Goal: Complete application form: Complete application form

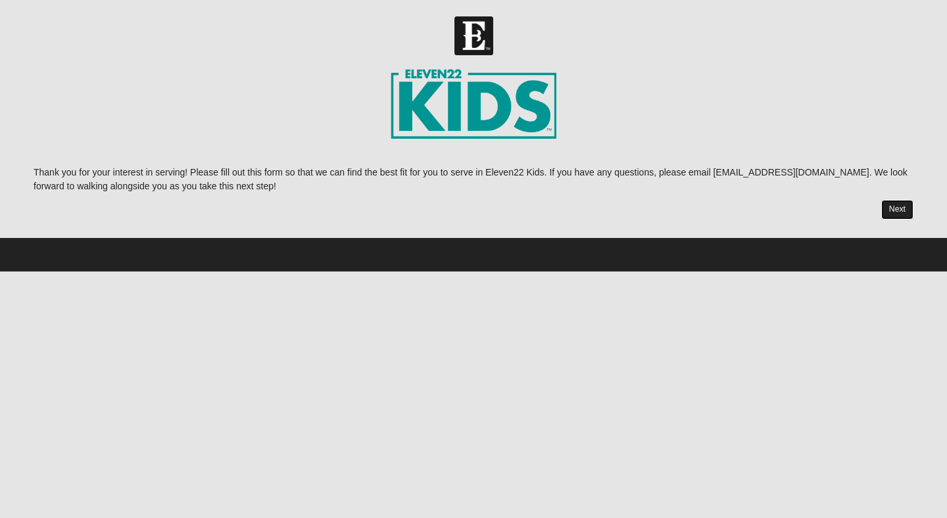
click at [902, 208] on link "Next" at bounding box center [897, 209] width 32 height 19
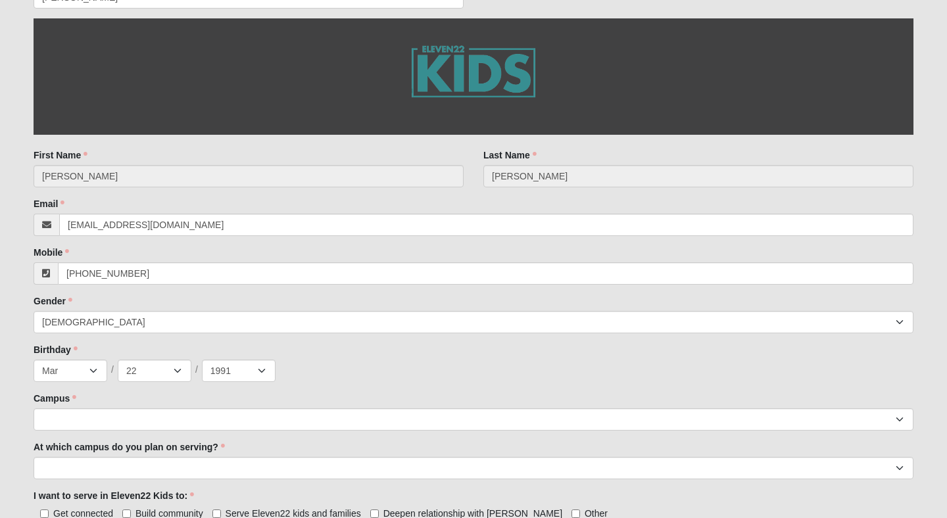
scroll to position [282, 0]
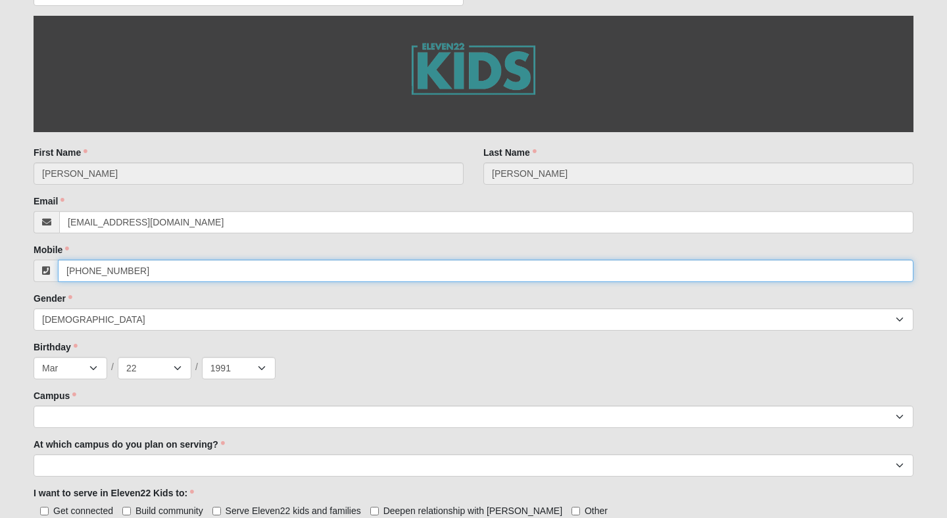
click at [151, 264] on input "[PHONE_NUMBER]" at bounding box center [486, 271] width 856 height 22
click at [151, 265] on input "[PHONE_NUMBER]" at bounding box center [486, 271] width 856 height 22
click at [151, 264] on input "[PHONE_NUMBER]" at bounding box center [486, 271] width 856 height 22
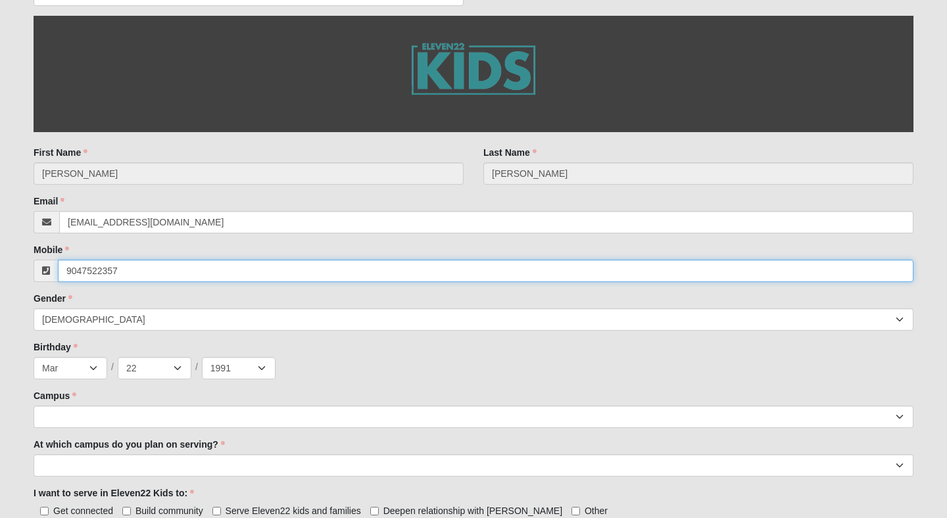
type input "[PHONE_NUMBER]"
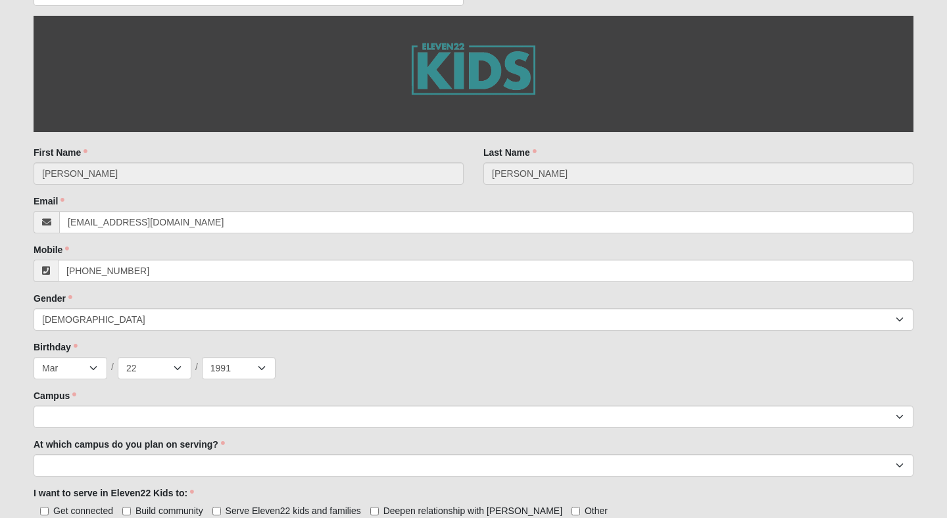
type input "FL"
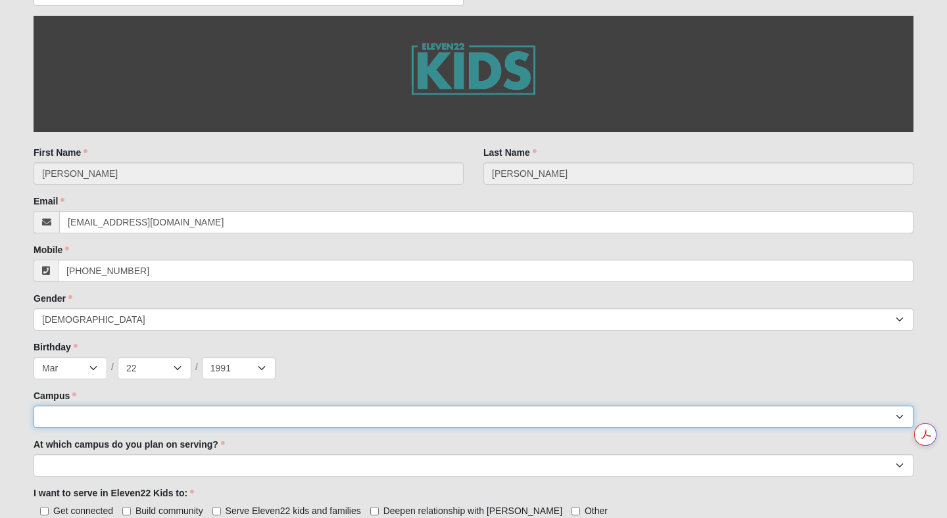
click at [70, 422] on select "Arlington Baymeadows Eleven22 Online [PERSON_NAME][GEOGRAPHIC_DATA] Jesup [GEOG…" at bounding box center [474, 417] width 880 height 22
select select "17"
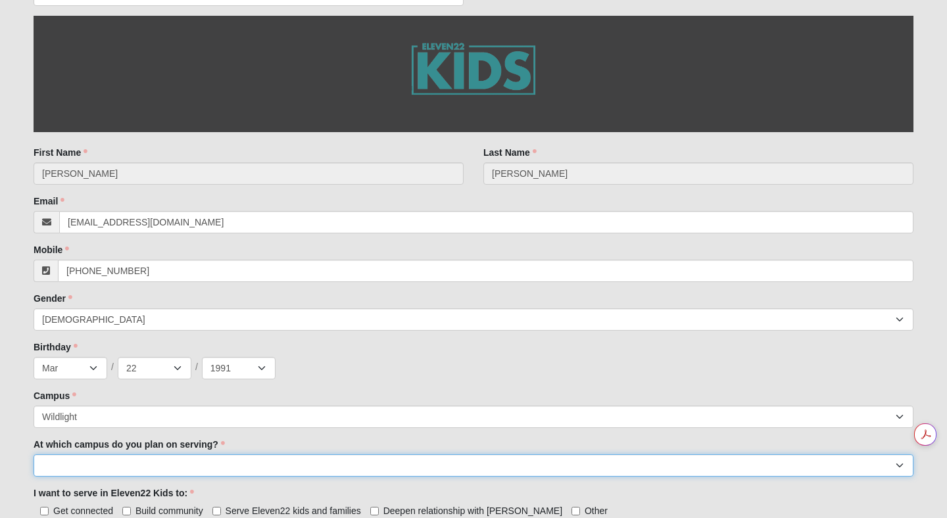
click at [91, 464] on select "[GEOGRAPHIC_DATA] [PERSON_NAME][GEOGRAPHIC_DATA] [GEOGRAPHIC_DATA] [GEOGRAPHIC_…" at bounding box center [474, 466] width 880 height 22
select select "Wildlight"
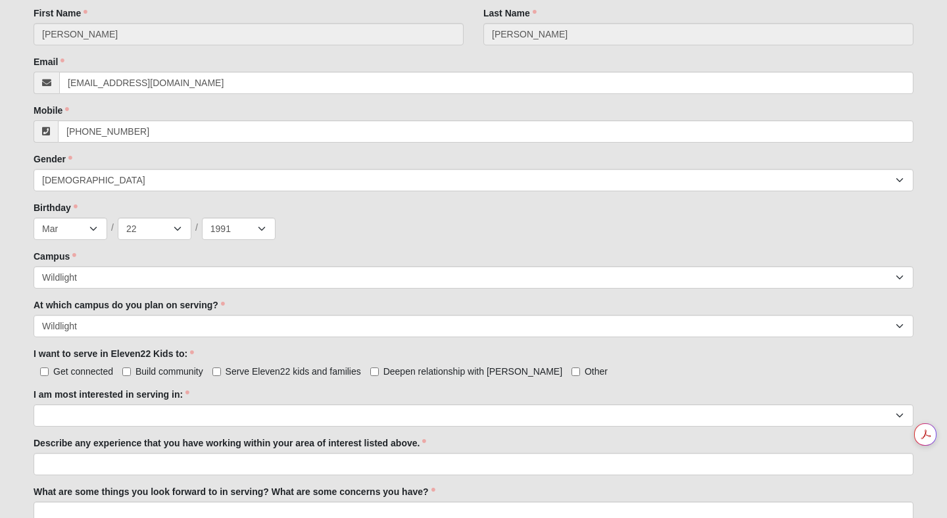
scroll to position [460, 0]
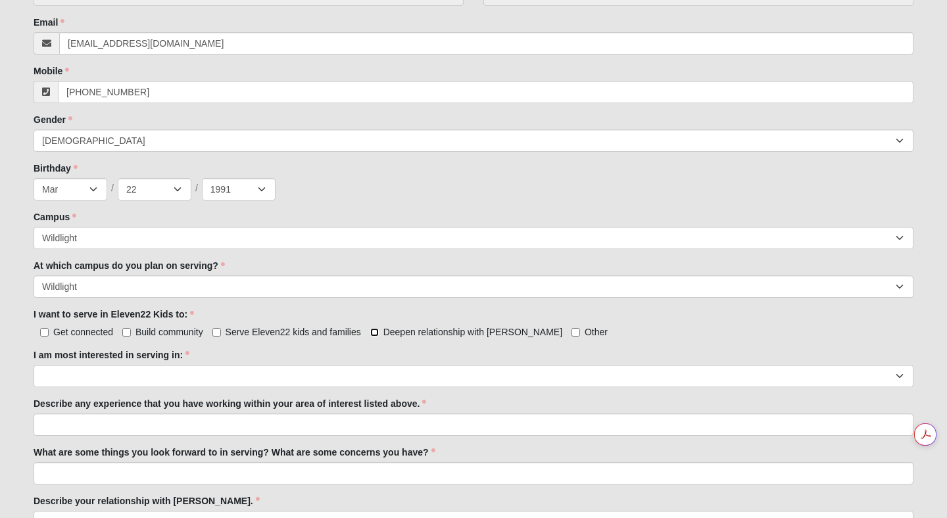
click at [370, 331] on input "Deepen relationship with [PERSON_NAME]" at bounding box center [374, 332] width 9 height 9
checkbox input "true"
click at [51, 333] on label "Get connected" at bounding box center [74, 332] width 80 height 13
click at [49, 333] on input "Get connected" at bounding box center [44, 332] width 9 height 9
checkbox input "true"
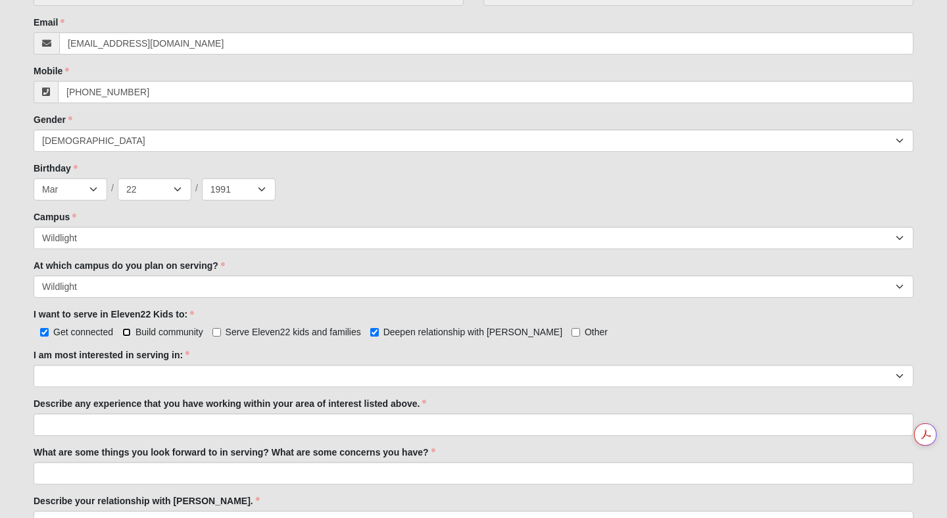
click at [128, 336] on input "Build community" at bounding box center [126, 332] width 9 height 9
checkbox input "true"
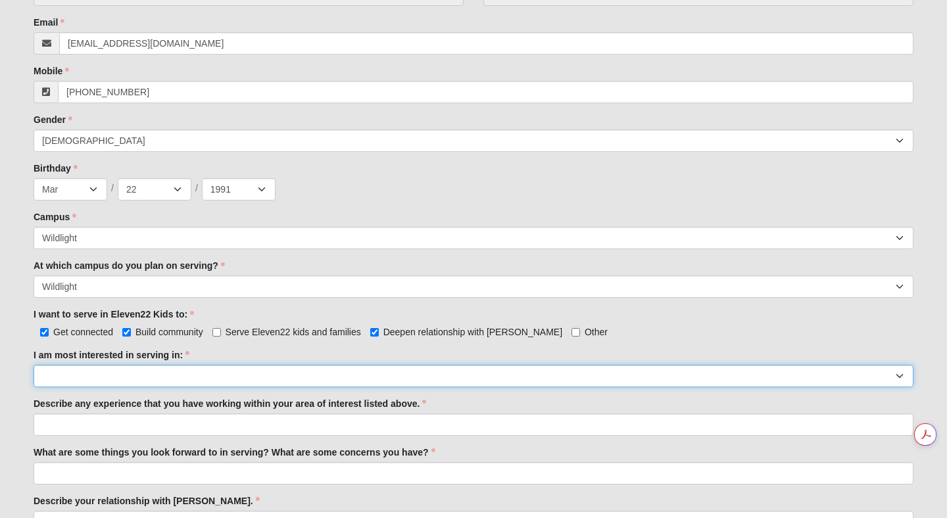
click at [143, 369] on select "Registration Tour Guide Preschool Disciple Group Leader Elementary Disciple Gro…" at bounding box center [474, 376] width 880 height 22
select select "Preschool Disciple Group Leader"
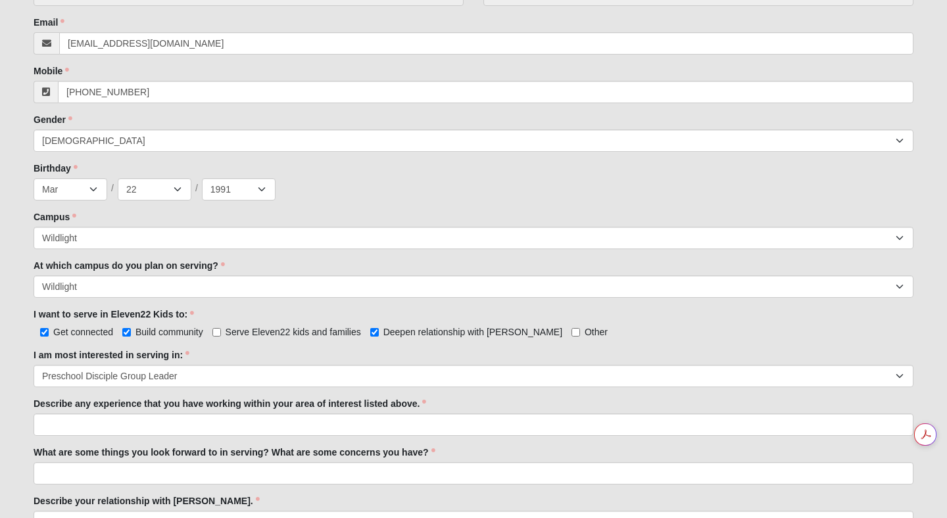
click at [117, 435] on div at bounding box center [474, 425] width 880 height 22
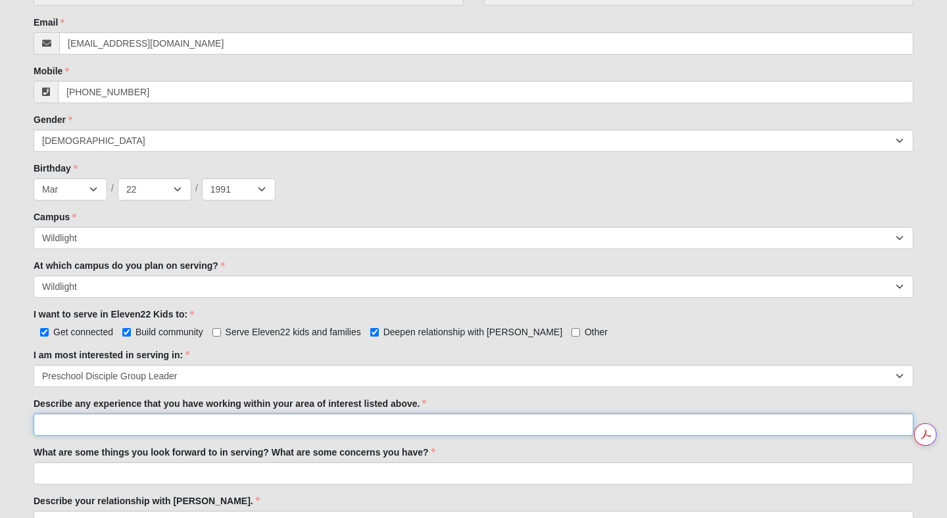
click at [112, 424] on input "Describe any experience that you have working within your area of interest list…" at bounding box center [474, 425] width 880 height 22
type input "I have always been around young children for babysitting my friends and family."
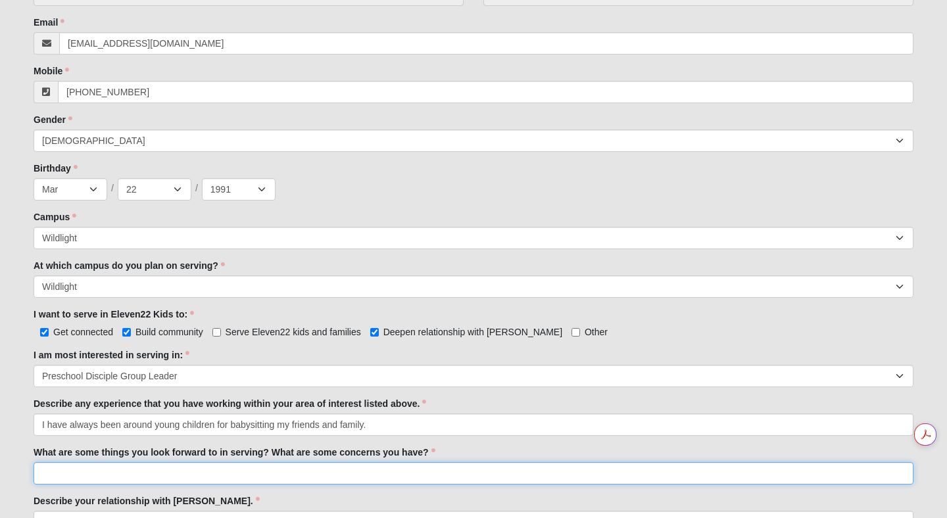
click at [97, 468] on input "What are some things you look forward to in serving? What are some concerns you…" at bounding box center [474, 473] width 880 height 22
click at [97, 474] on input "What are some things you look forward to in serving? What are some concerns you…" at bounding box center [474, 473] width 880 height 22
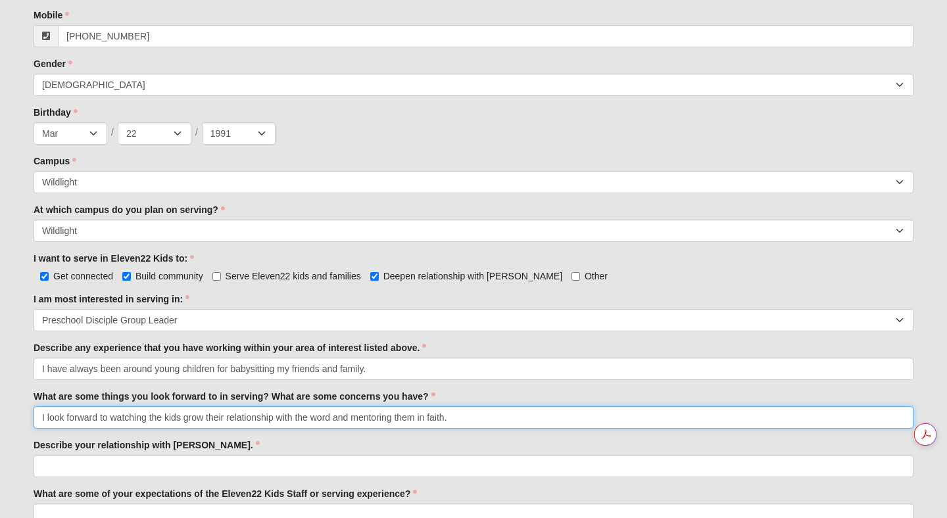
scroll to position [600, 0]
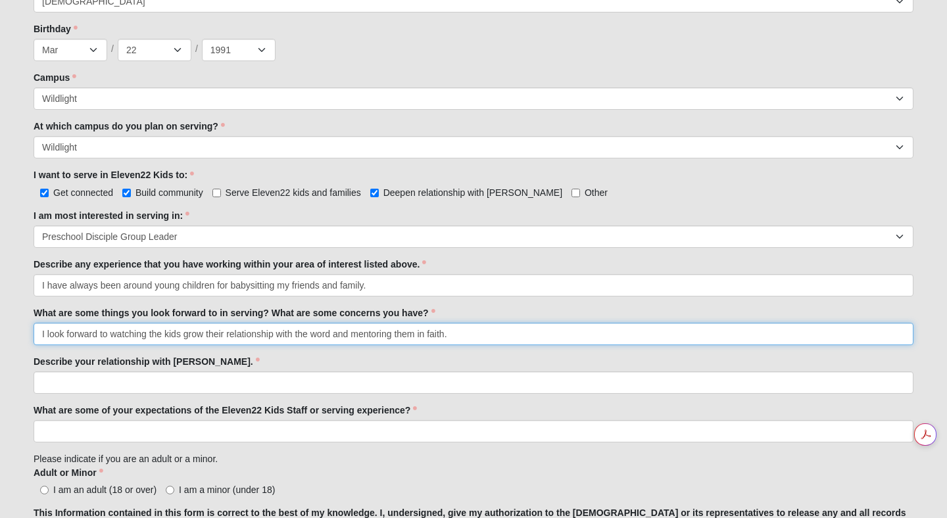
type input "I look forward to watching the kids grow their relationship with the word and m…"
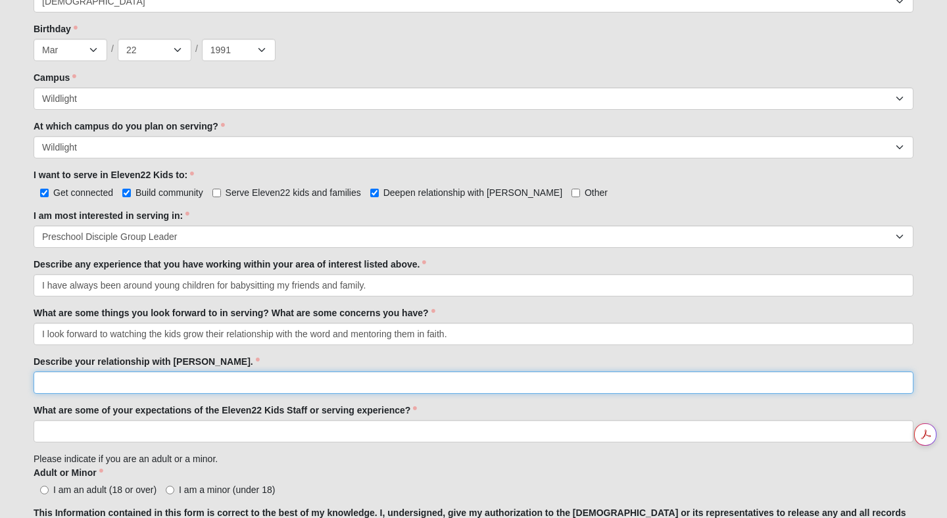
click at [72, 388] on input "Describe your relationship with [PERSON_NAME]." at bounding box center [474, 383] width 880 height 22
type input "my relationship is new I recently started my journey back in March"
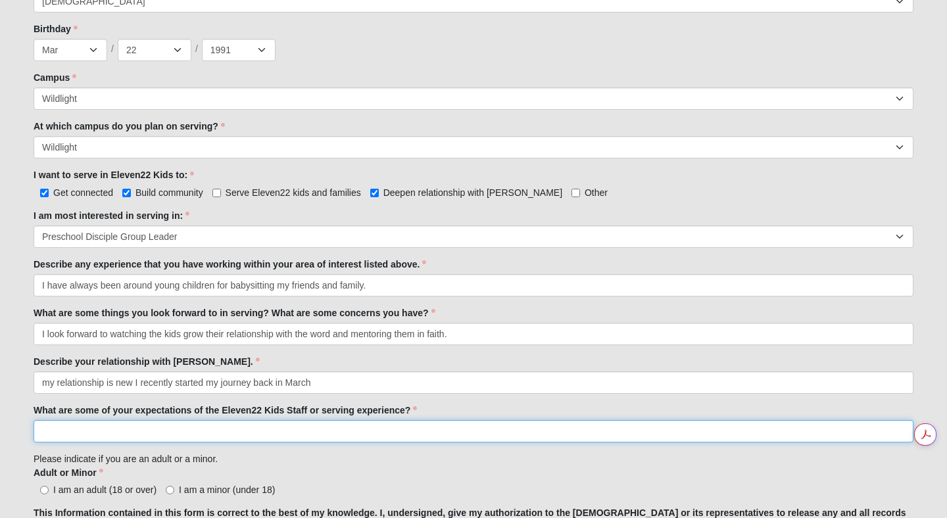
click at [96, 422] on input "What are some of your expectations of the Eleven22 Kids Staff or serving experi…" at bounding box center [474, 431] width 880 height 22
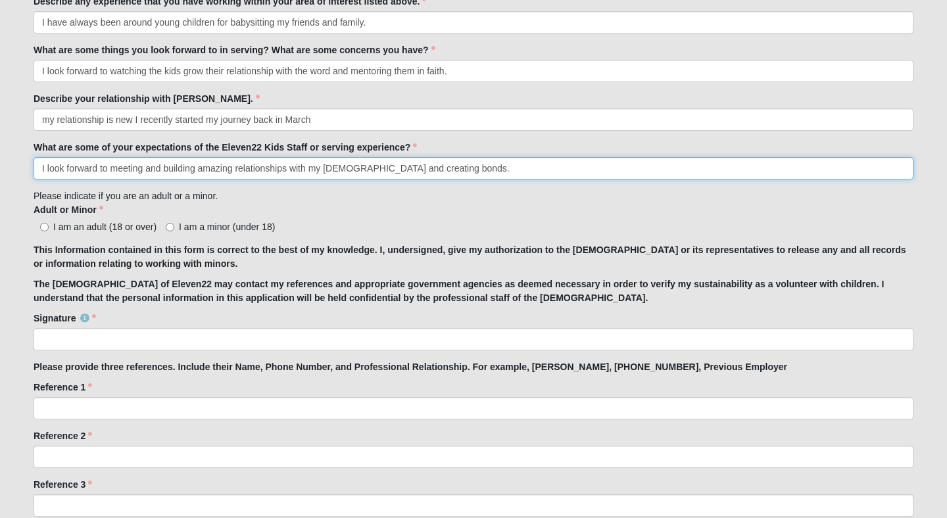
scroll to position [870, 0]
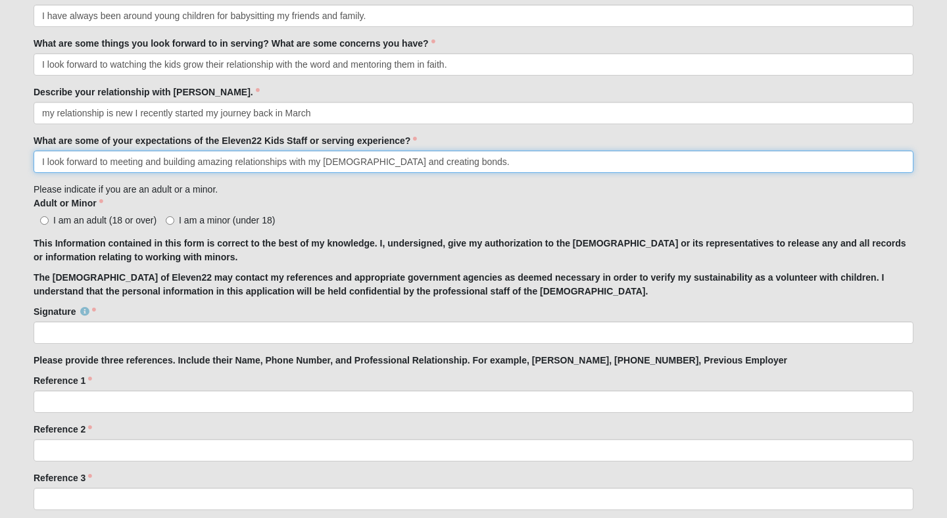
type input "I look forward to meeting and building amazing relationships with my [DEMOGRAPH…"
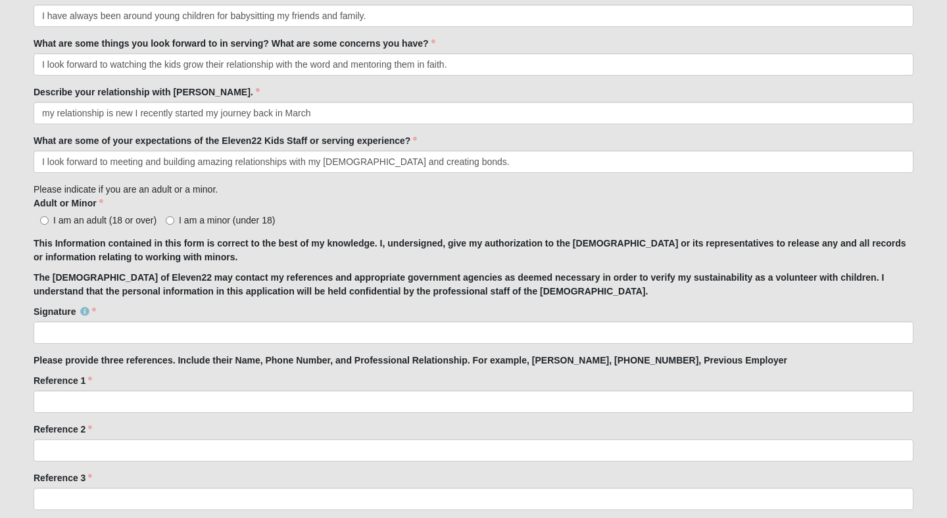
click at [47, 215] on label "I am an adult (18 or over)" at bounding box center [95, 220] width 123 height 13
click at [47, 216] on input "I am an adult (18 or over)" at bounding box center [44, 220] width 9 height 9
radio input "true"
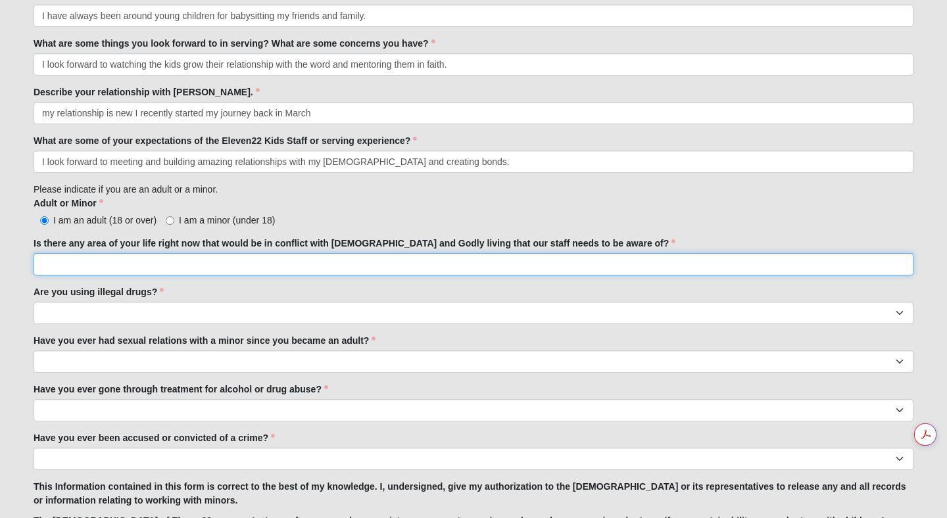
click at [75, 264] on input "Is there any area of your life right now that would be in conflict with [DEMOGR…" at bounding box center [474, 264] width 880 height 22
type input "no"
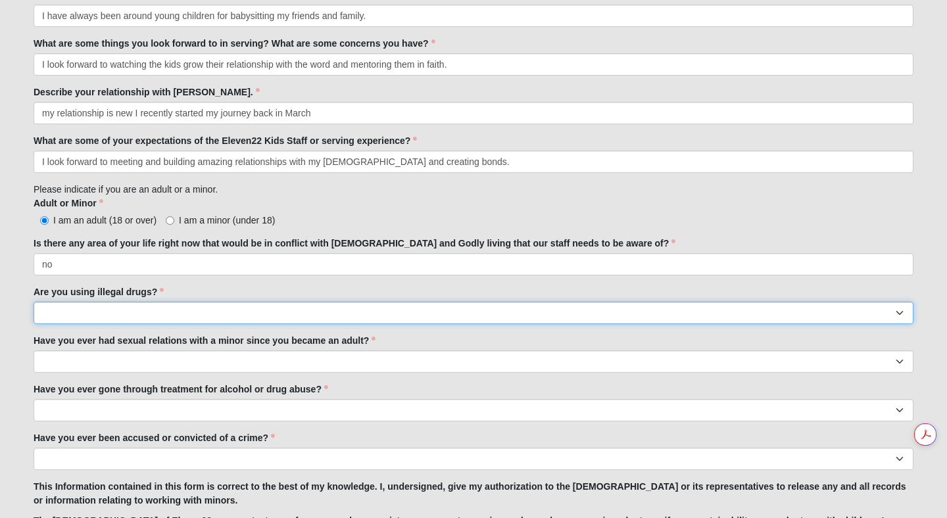
click at [96, 315] on select "Yes No" at bounding box center [474, 313] width 880 height 22
select select "No"
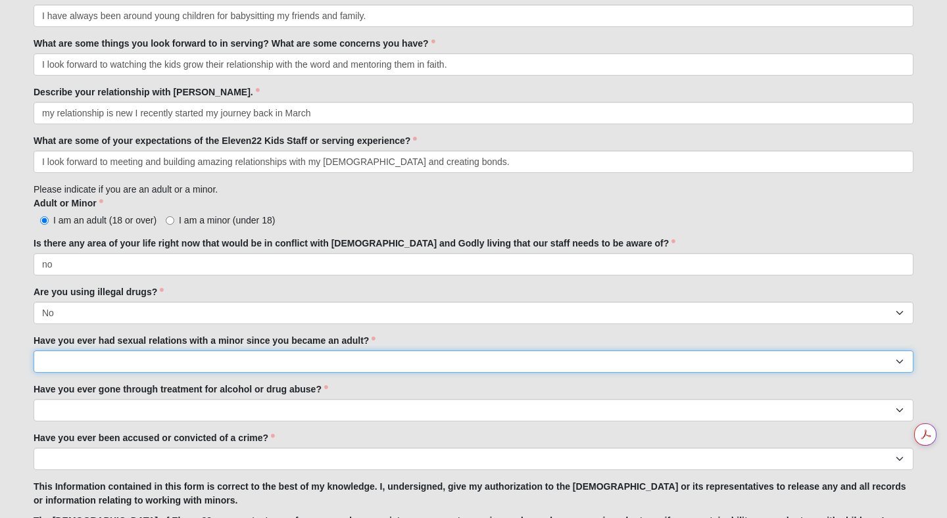
click at [109, 368] on select "Yes No" at bounding box center [474, 362] width 880 height 22
select select "No"
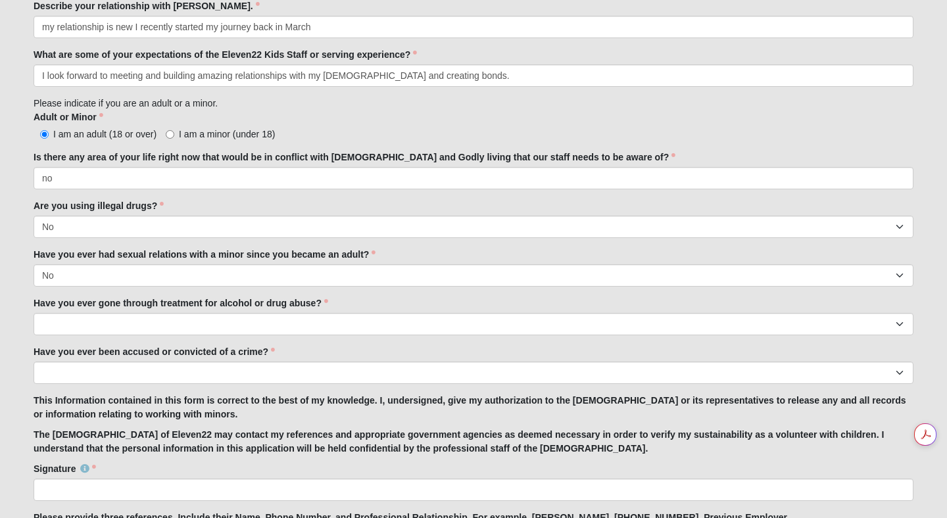
scroll to position [960, 0]
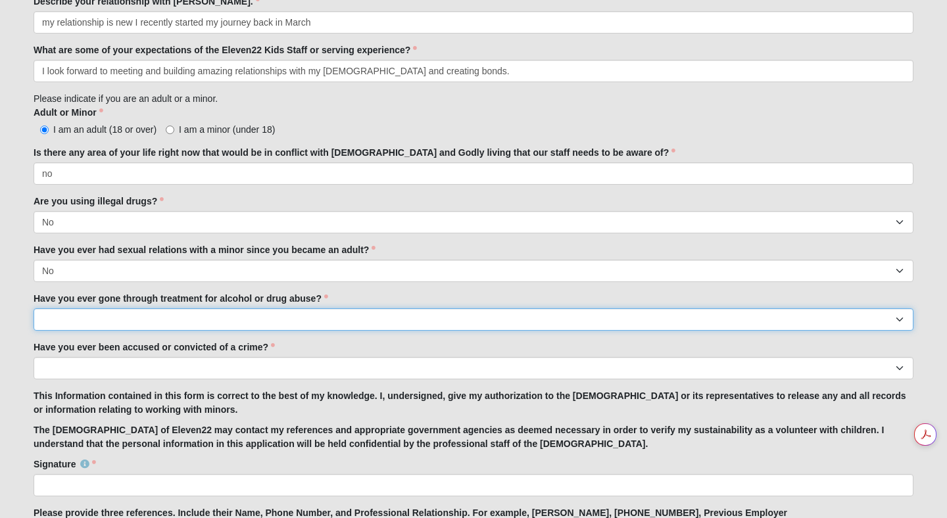
click at [70, 313] on select "Yes No" at bounding box center [474, 319] width 880 height 22
select select "No"
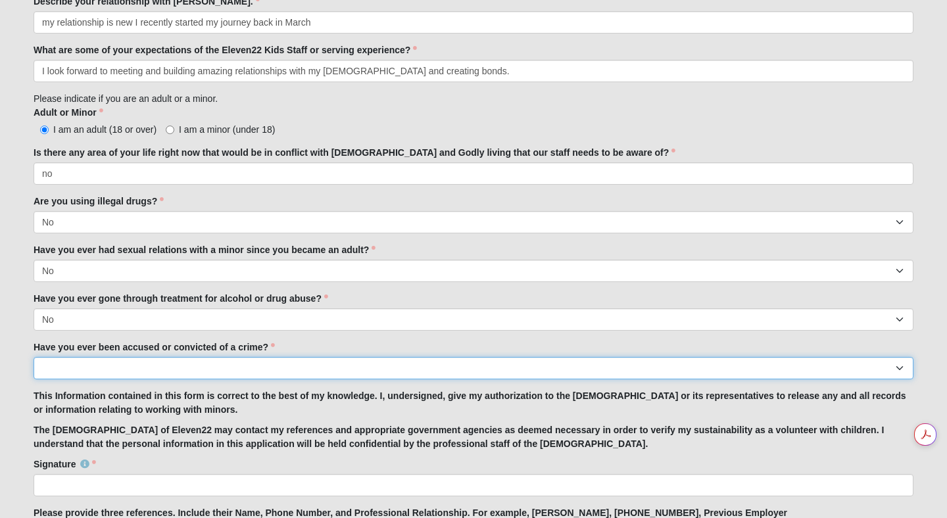
click at [101, 372] on select "Yes No" at bounding box center [474, 368] width 880 height 22
select select "No"
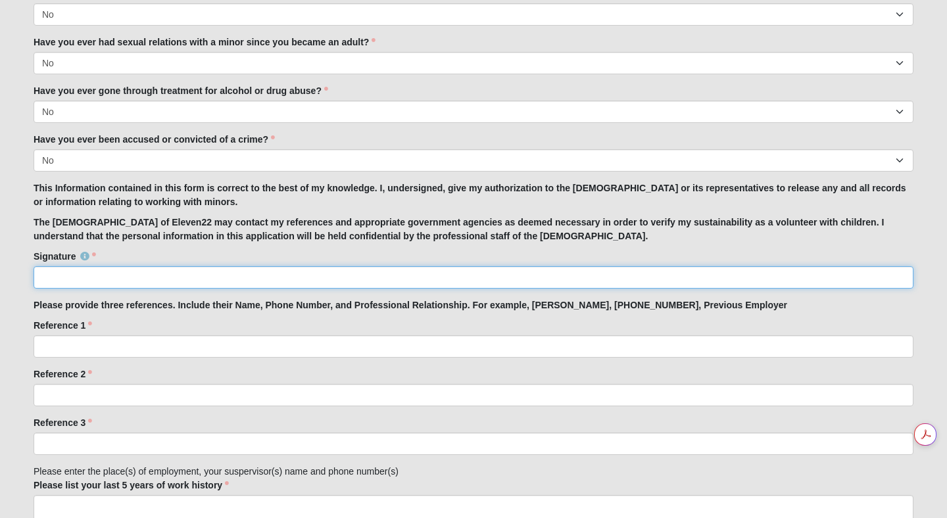
click at [68, 271] on input "Signature" at bounding box center [474, 277] width 880 height 22
type input "[PERSON_NAME]"
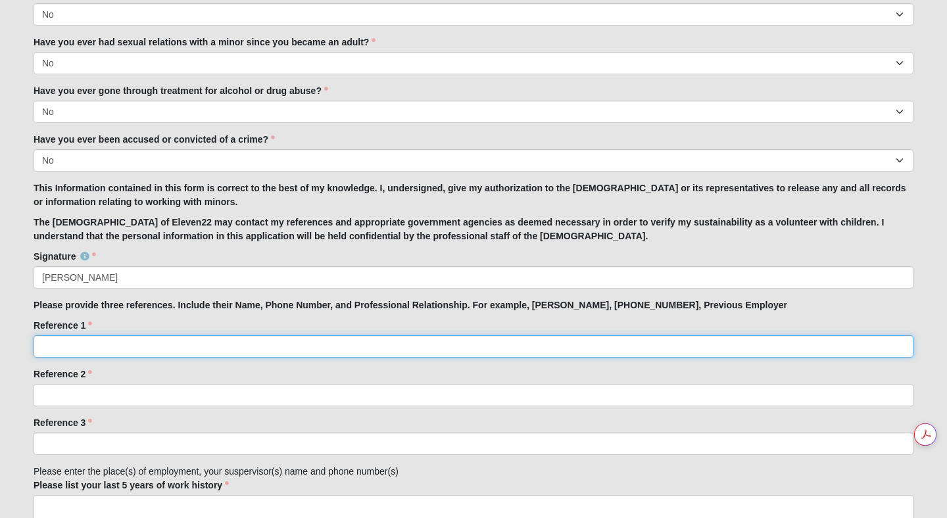
click at [95, 348] on input "Reference 1" at bounding box center [474, 346] width 880 height 22
type input "[PERSON_NAME] [PHONE_NUMBER] Family Friend"
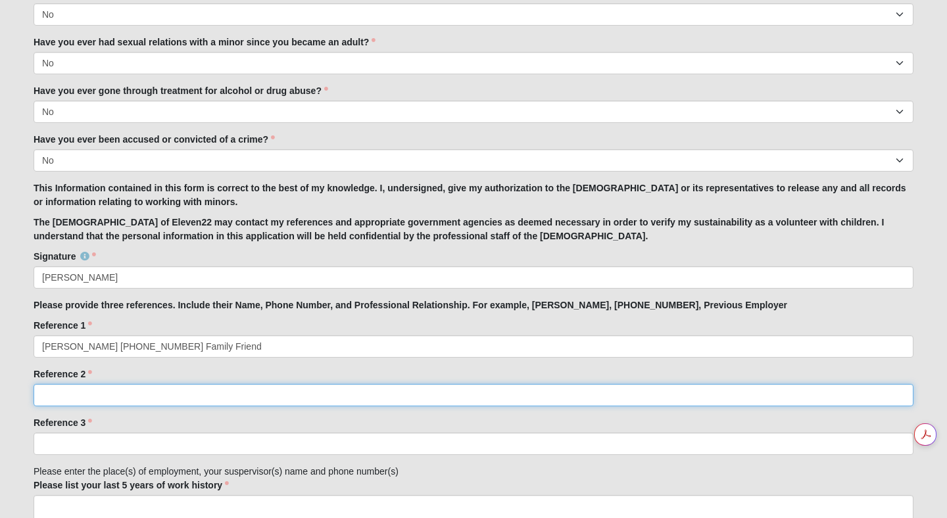
click at [59, 395] on input "Reference 2" at bounding box center [474, 395] width 880 height 22
type input "[PERSON_NAME] [PHONE_NUMBER] Previous Supervisor"
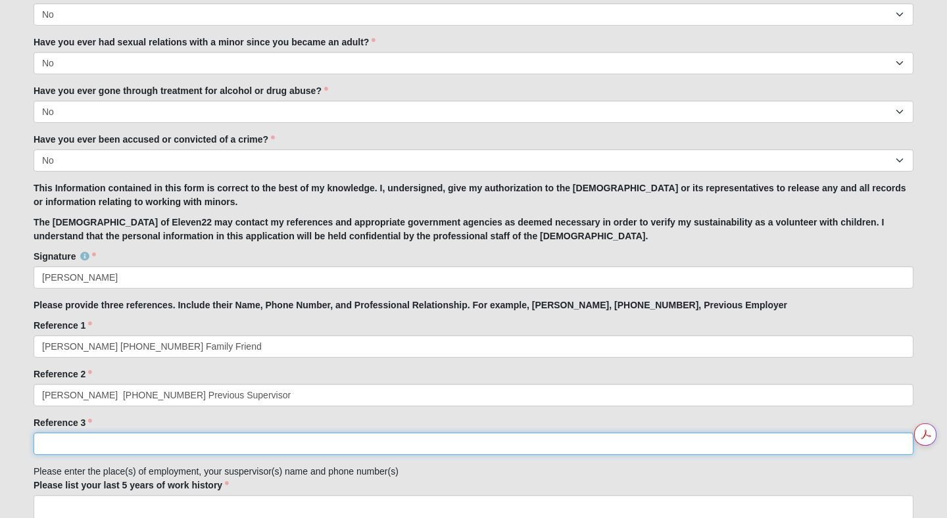
click at [58, 450] on input "Reference 3" at bounding box center [474, 444] width 880 height 22
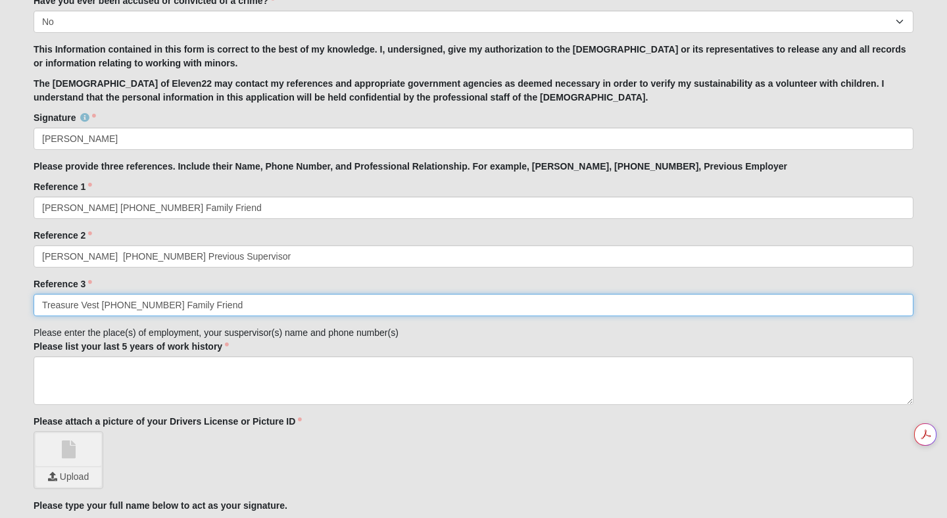
scroll to position [1323, 0]
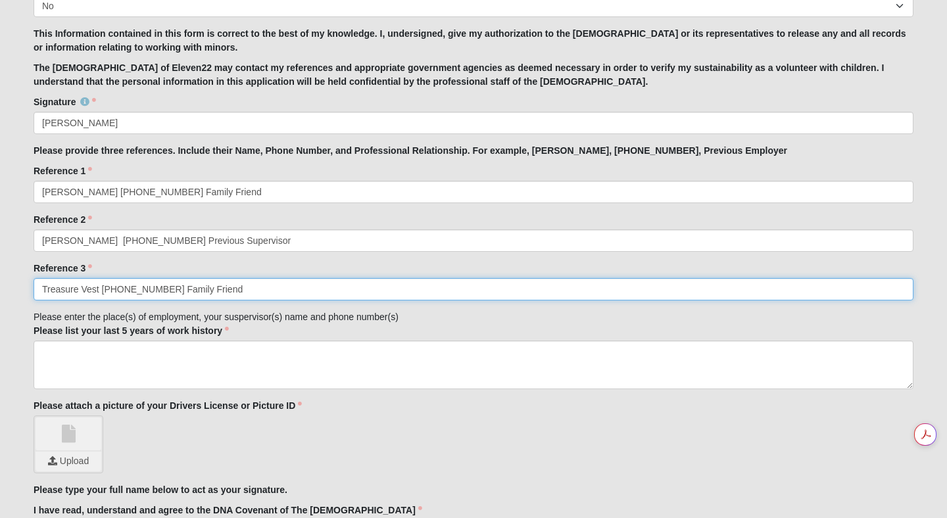
type input "Treasure Vest [PHONE_NUMBER] Family Friend"
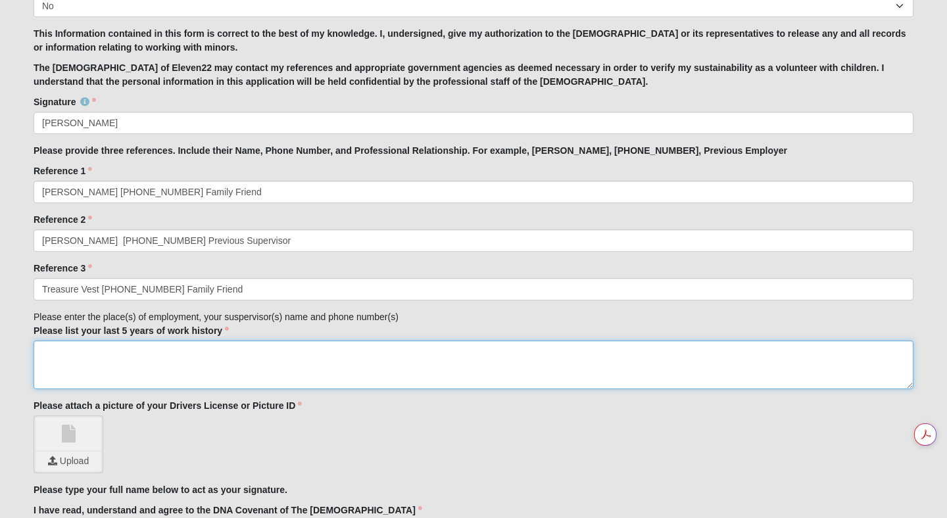
click at [136, 368] on textarea "Please list your last 5 years of work history" at bounding box center [474, 365] width 880 height 49
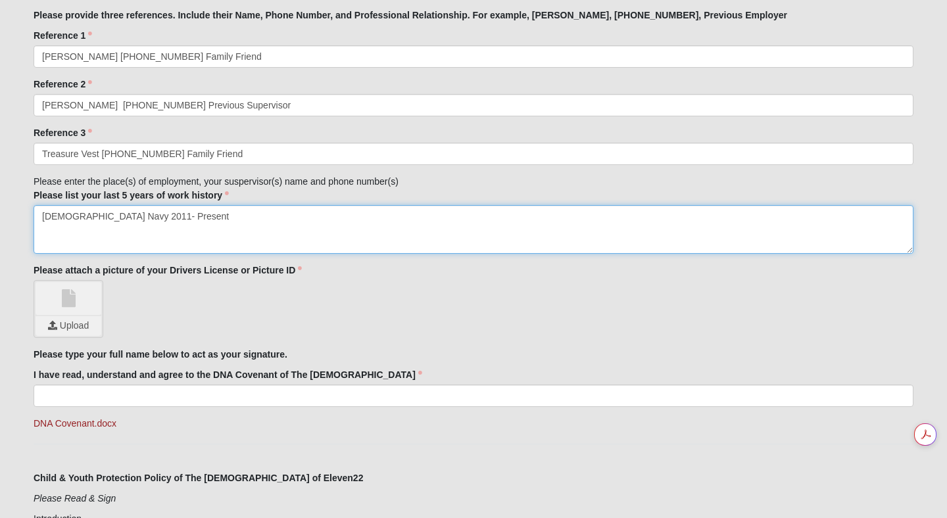
scroll to position [1460, 0]
type textarea "[DEMOGRAPHIC_DATA] Navy 2011- Present"
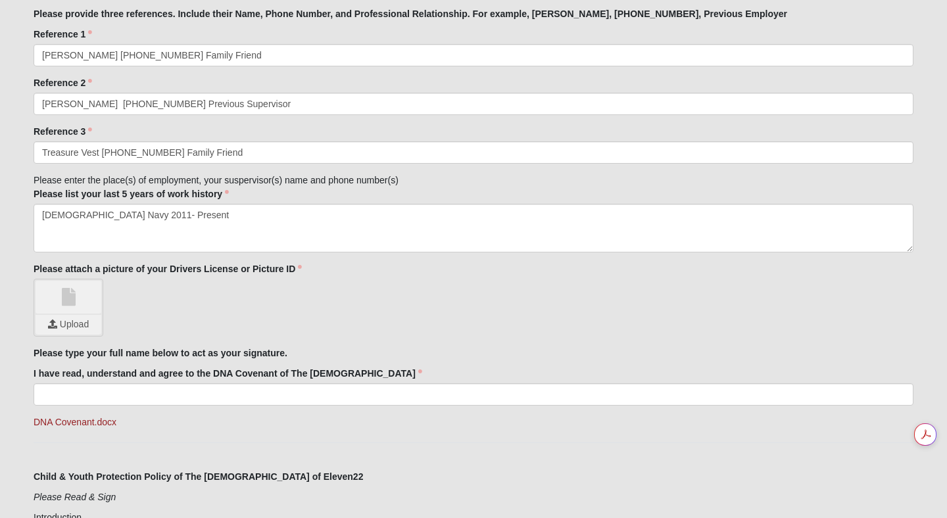
click at [48, 299] on link at bounding box center [69, 297] width 66 height 33
click at [69, 327] on input "file" at bounding box center [69, 325] width 66 height 20
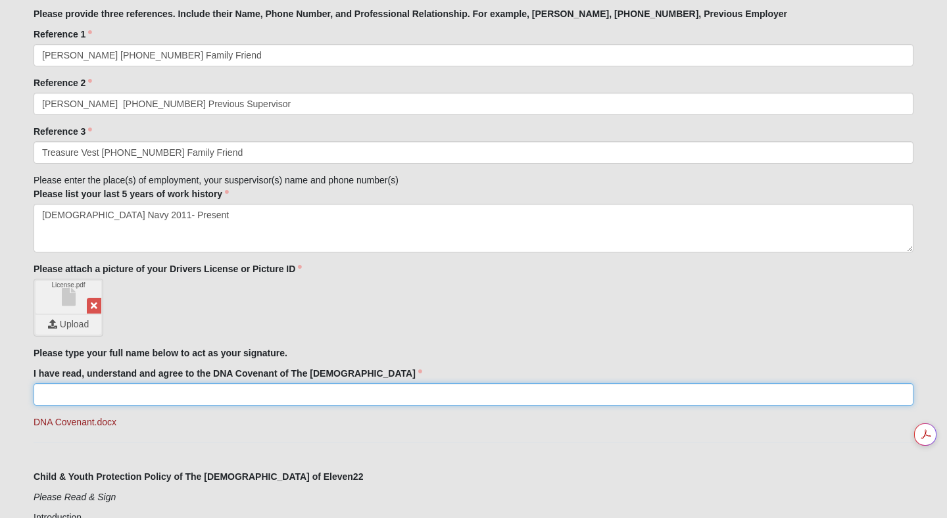
click at [332, 396] on input "I have read, understand and agree to the DNA Covenant of The [DEMOGRAPHIC_DATA]" at bounding box center [474, 394] width 880 height 22
type input "[PERSON_NAME]"
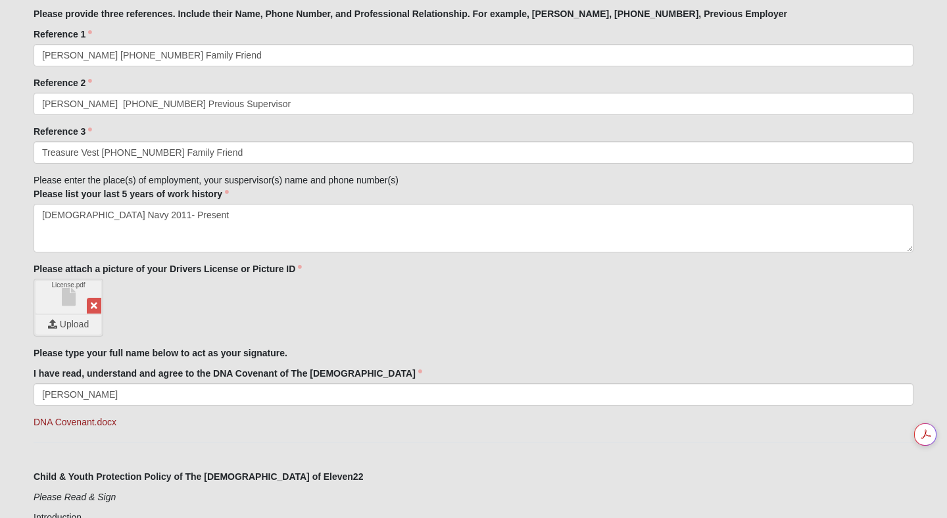
click at [408, 311] on div "License.pdf Upload" at bounding box center [474, 308] width 880 height 58
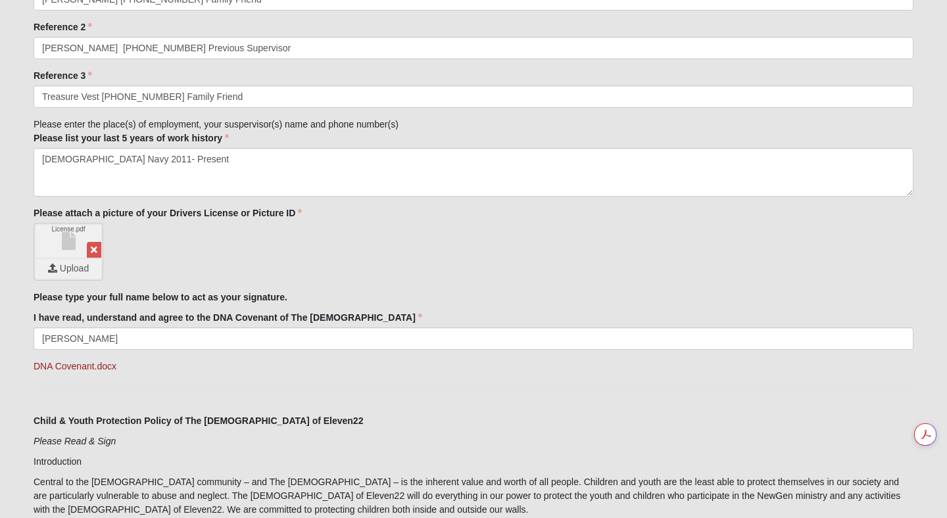
scroll to position [1527, 0]
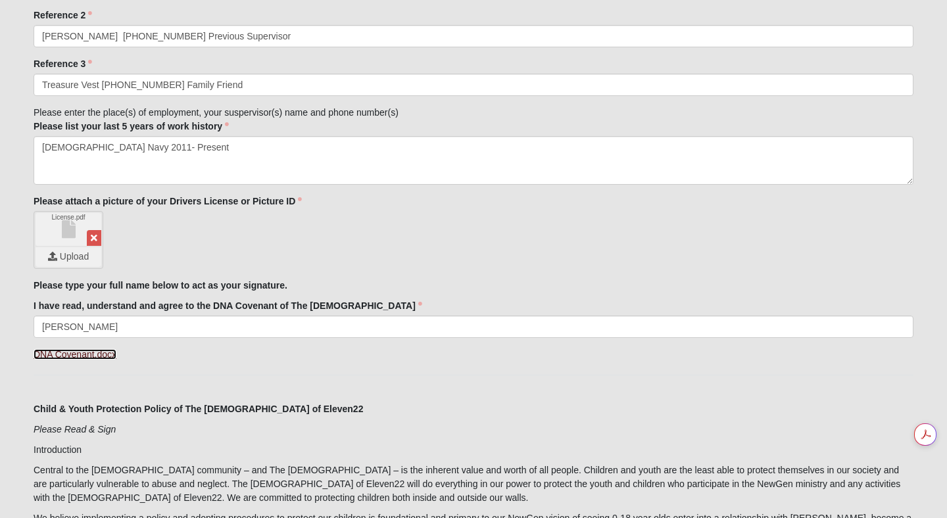
click at [78, 355] on link "DNA Covenant.docx" at bounding box center [75, 354] width 83 height 11
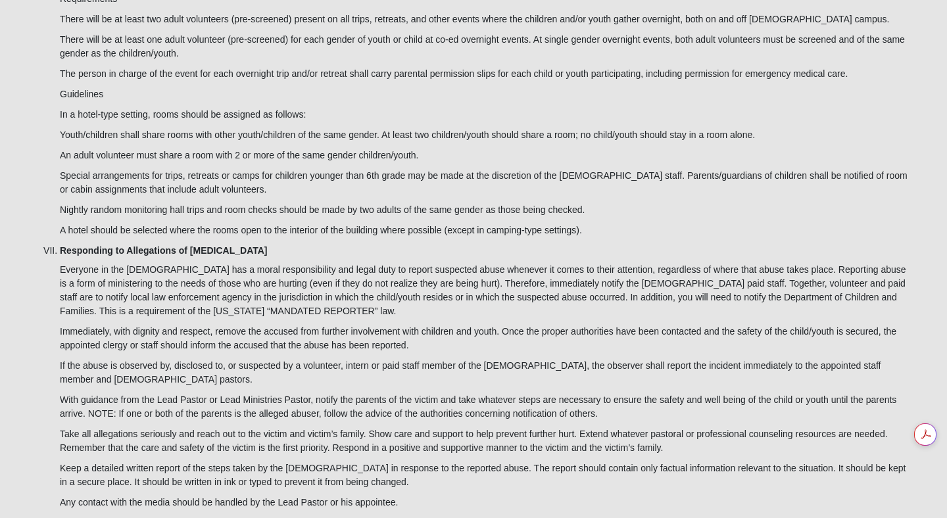
scroll to position [4224, 0]
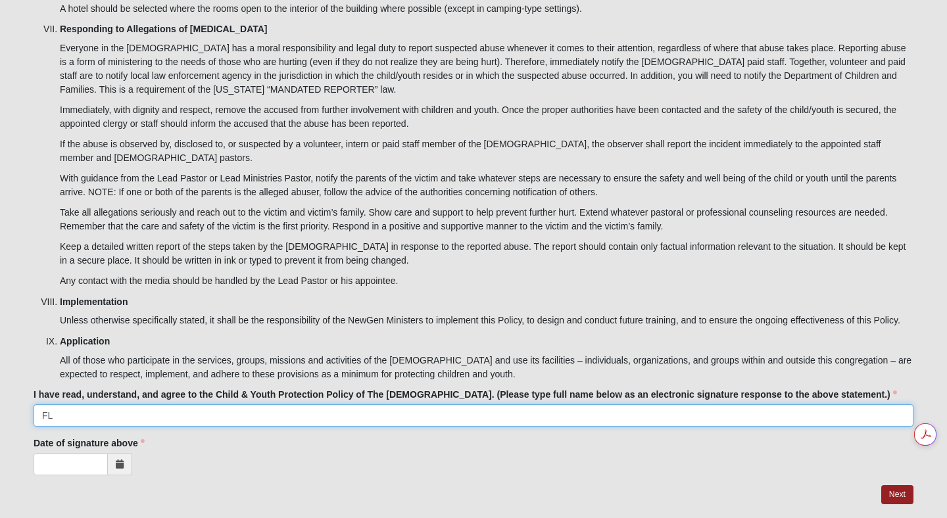
click at [209, 405] on input "FL" at bounding box center [474, 416] width 880 height 22
click at [194, 405] on input "I have read, understand, and agree to the Child & Youth Protection Policy of Th…" at bounding box center [474, 416] width 880 height 22
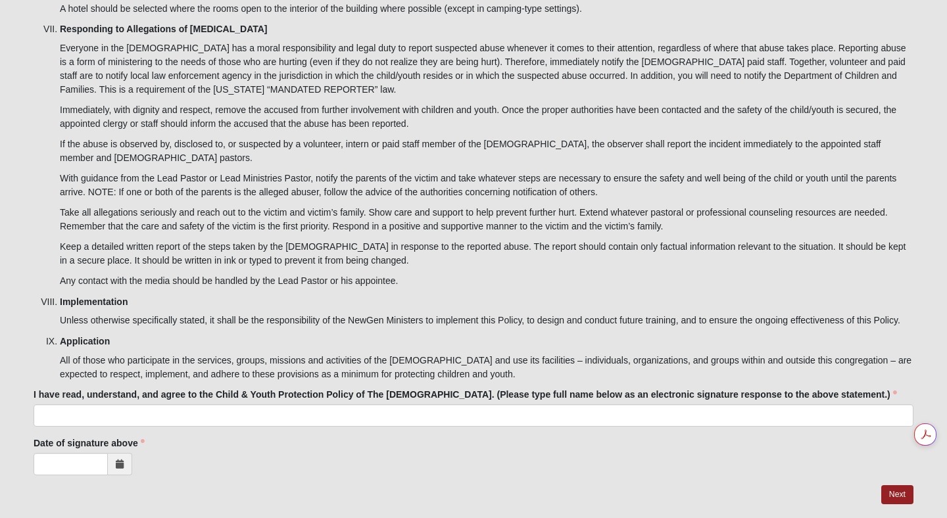
click at [305, 437] on div "Date of signature above Date of signature above is required." at bounding box center [474, 456] width 880 height 39
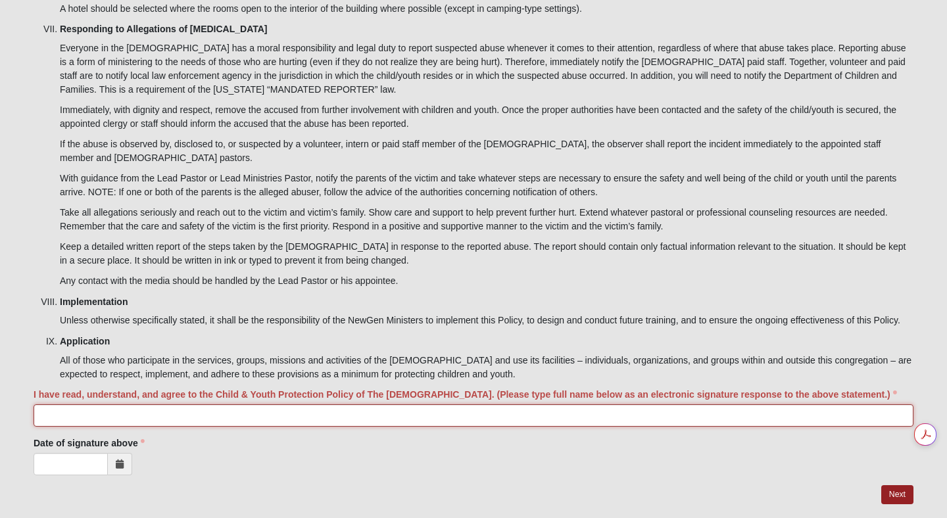
click at [286, 405] on input "I have read, understand, and agree to the Child & Youth Protection Policy of Th…" at bounding box center [474, 416] width 880 height 22
type input "[PERSON_NAME]"
click at [124, 453] on span at bounding box center [120, 464] width 24 height 22
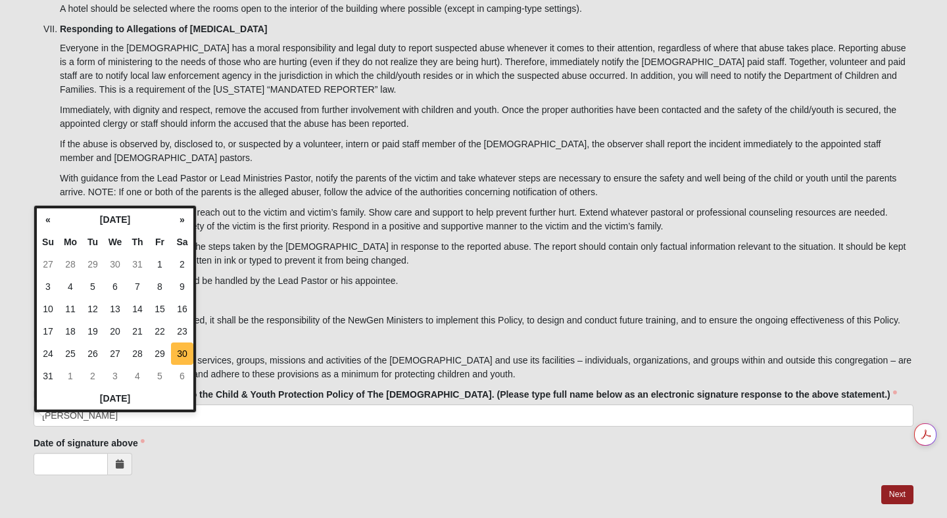
click at [178, 357] on td "30" at bounding box center [182, 354] width 22 height 22
type input "[DATE]"
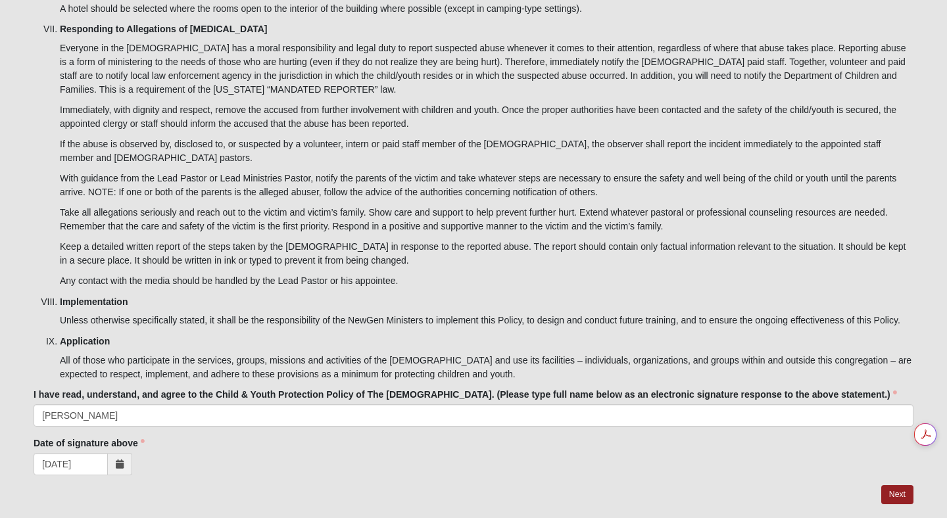
click at [235, 453] on div "[DATE]" at bounding box center [474, 464] width 880 height 22
click at [887, 485] on link "Next" at bounding box center [897, 494] width 32 height 19
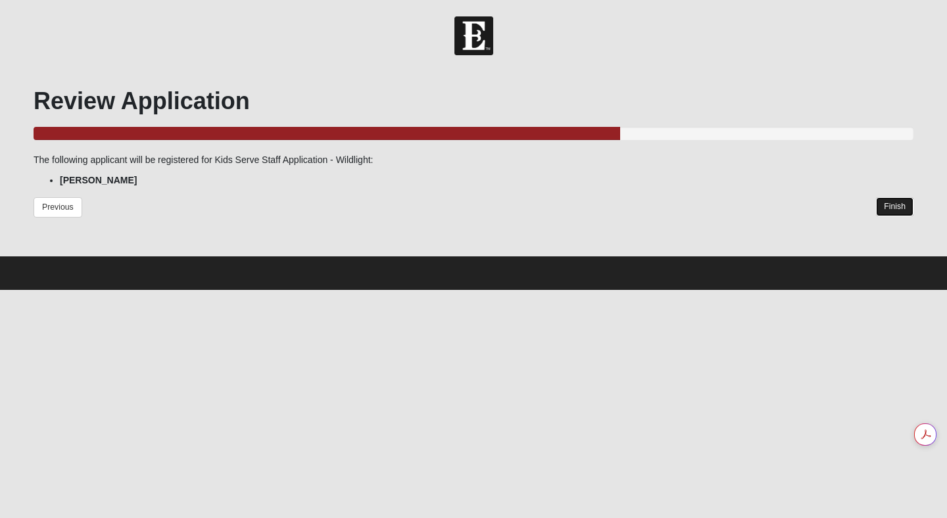
click at [900, 203] on link "Finish" at bounding box center [894, 206] width 37 height 19
